Goal: Book appointment/travel/reservation

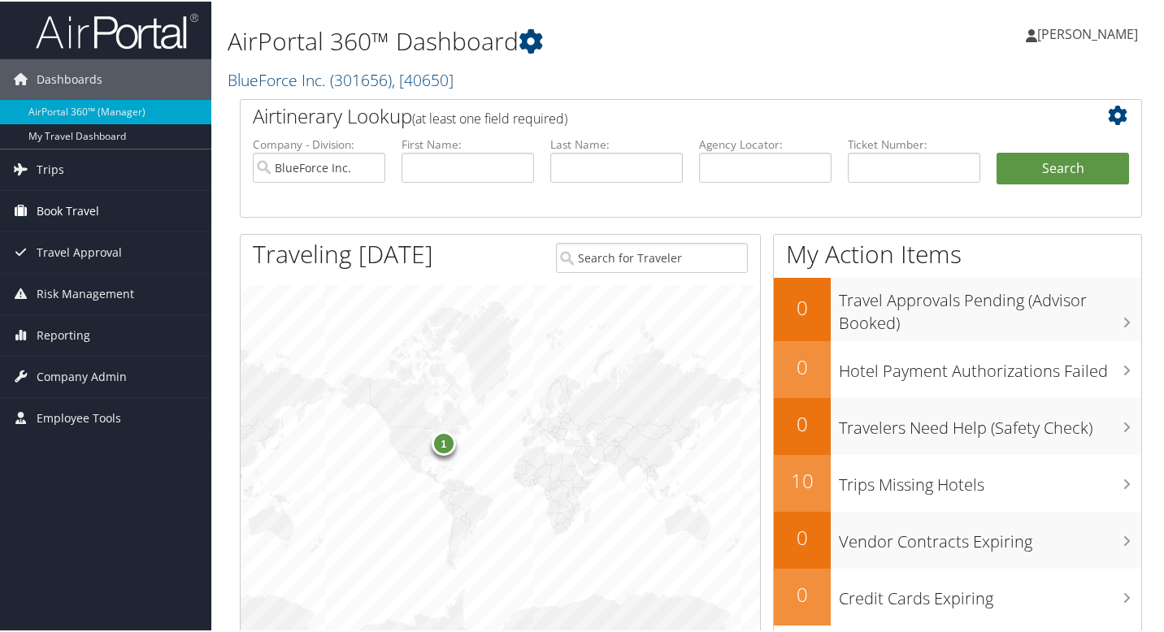
click at [80, 212] on span "Book Travel" at bounding box center [68, 209] width 63 height 41
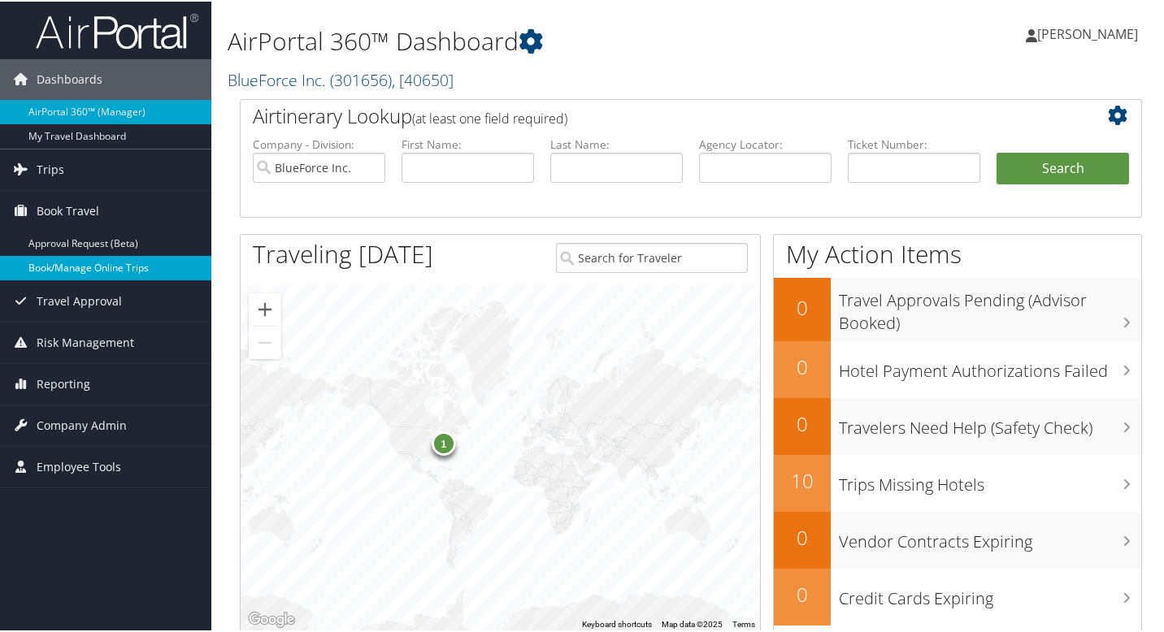
click at [85, 265] on link "Book/Manage Online Trips" at bounding box center [105, 266] width 211 height 24
click at [134, 268] on link "Book/Manage Online Trips" at bounding box center [105, 266] width 211 height 24
